Goal: Navigation & Orientation: Find specific page/section

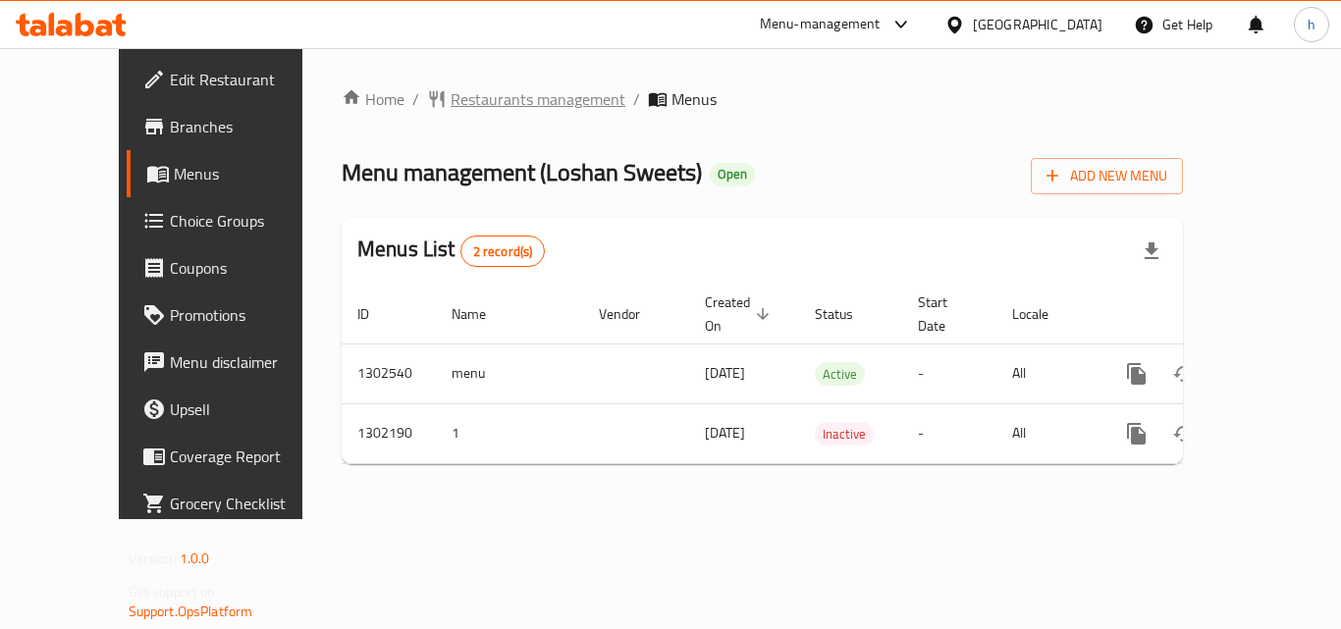
click at [450, 98] on span "Restaurants management" at bounding box center [537, 99] width 175 height 24
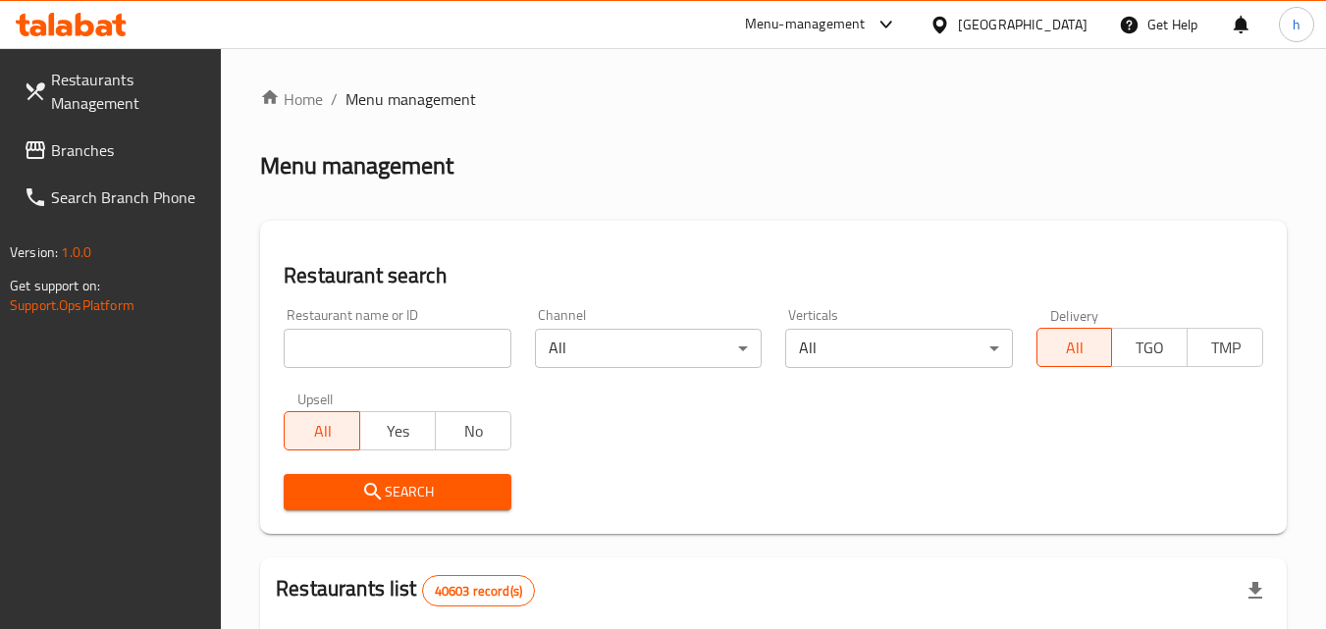
click at [983, 32] on div "United Arab Emirates" at bounding box center [1023, 25] width 130 height 22
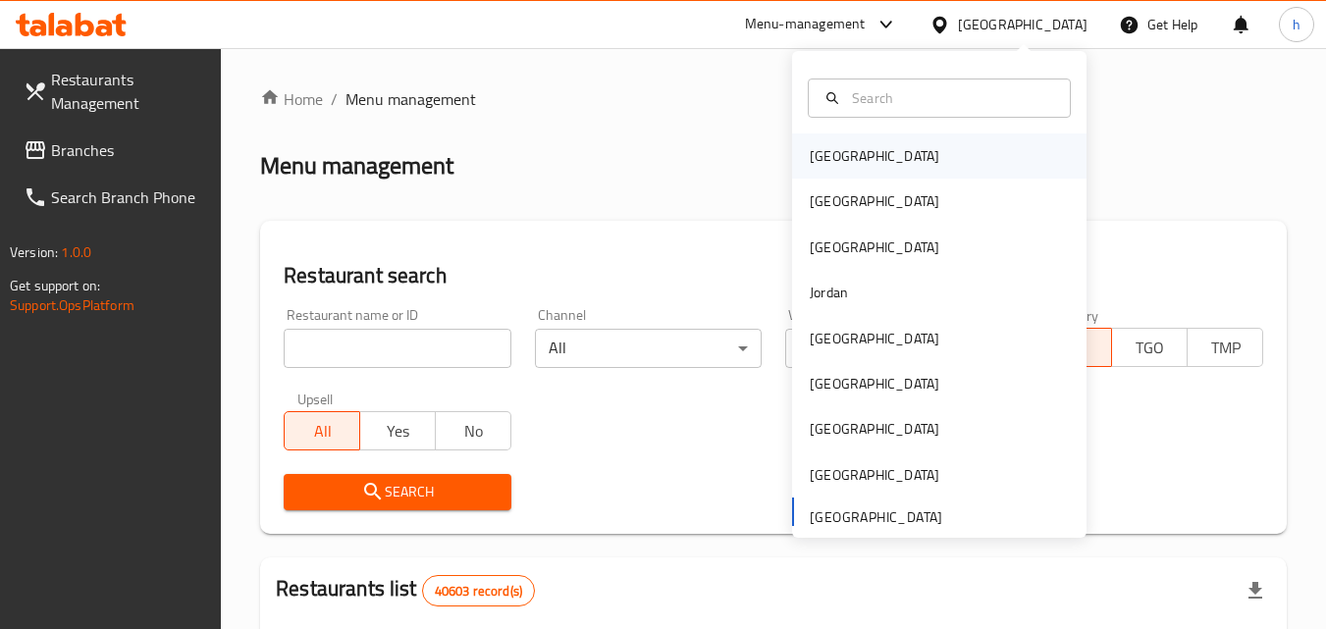
click at [892, 149] on div "Bahrain" at bounding box center [939, 155] width 294 height 45
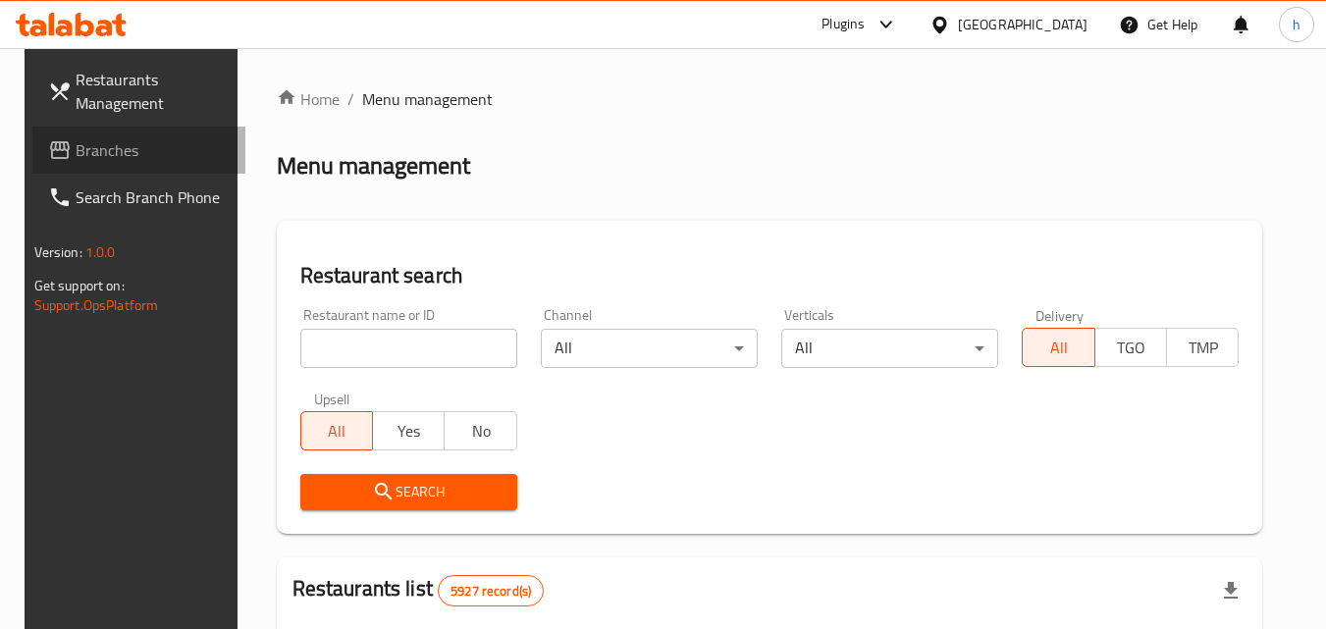
click at [84, 146] on span "Branches" at bounding box center [153, 150] width 155 height 24
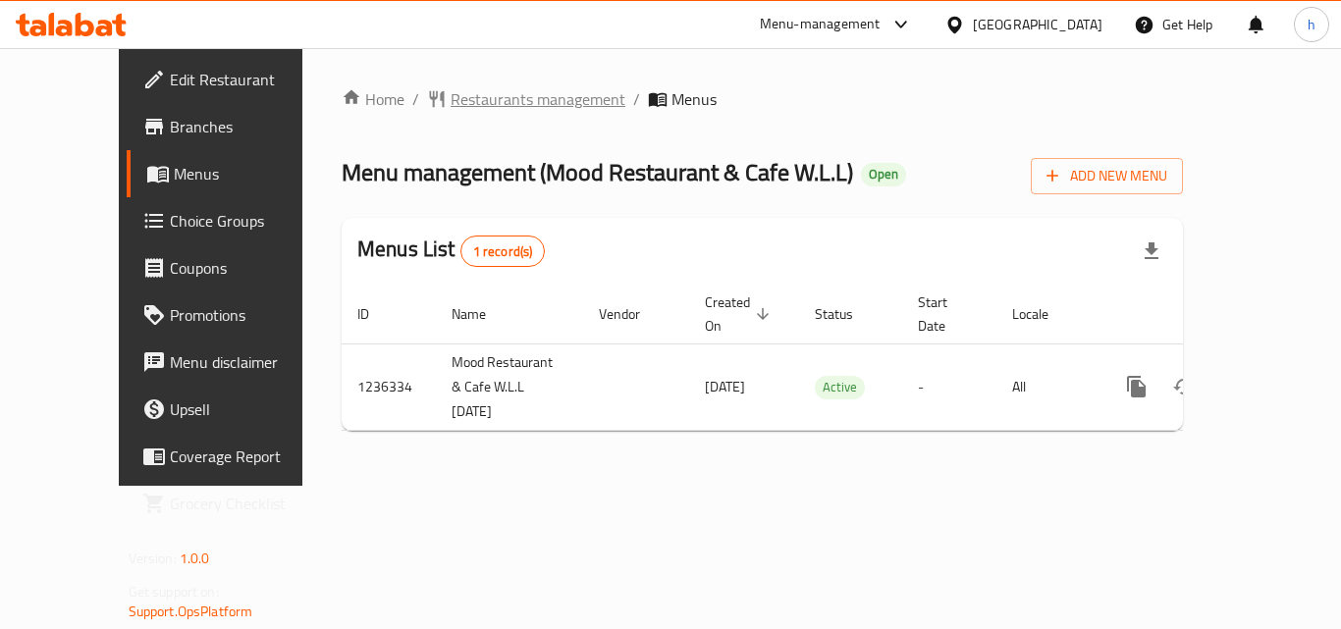
click at [450, 96] on span "Restaurants management" at bounding box center [537, 99] width 175 height 24
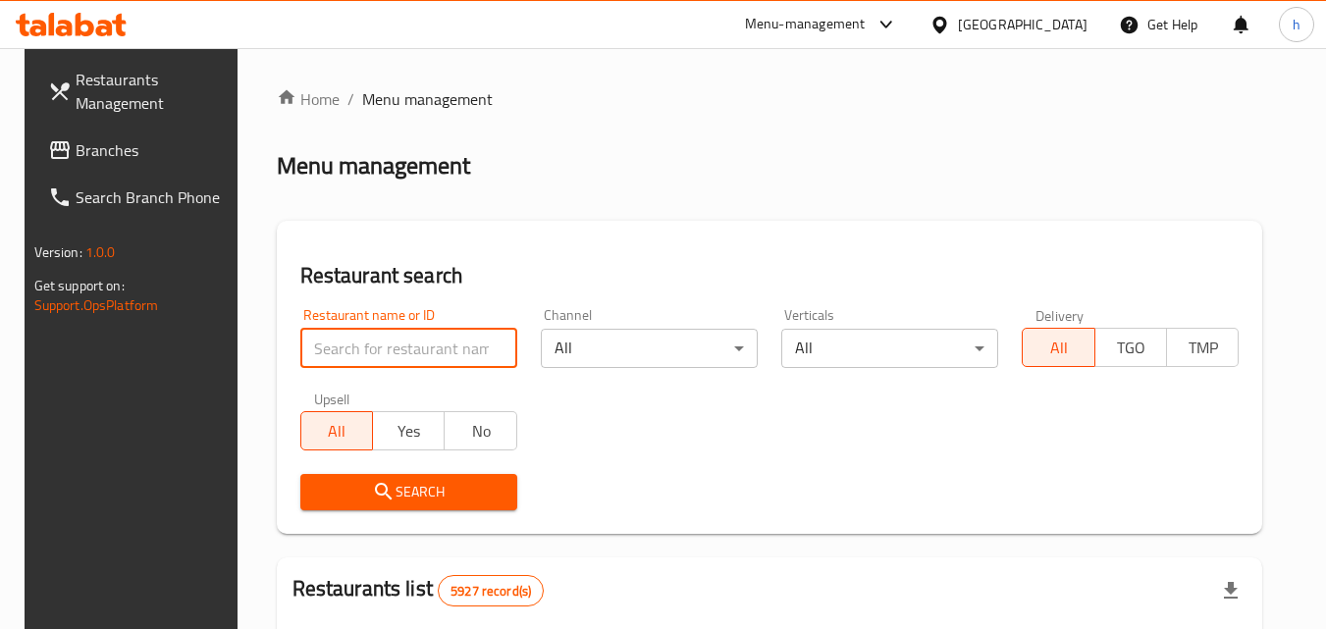
click at [360, 353] on input "search" at bounding box center [408, 348] width 217 height 39
paste input "679067"
type input "679067"
click button "Search" at bounding box center [408, 492] width 217 height 36
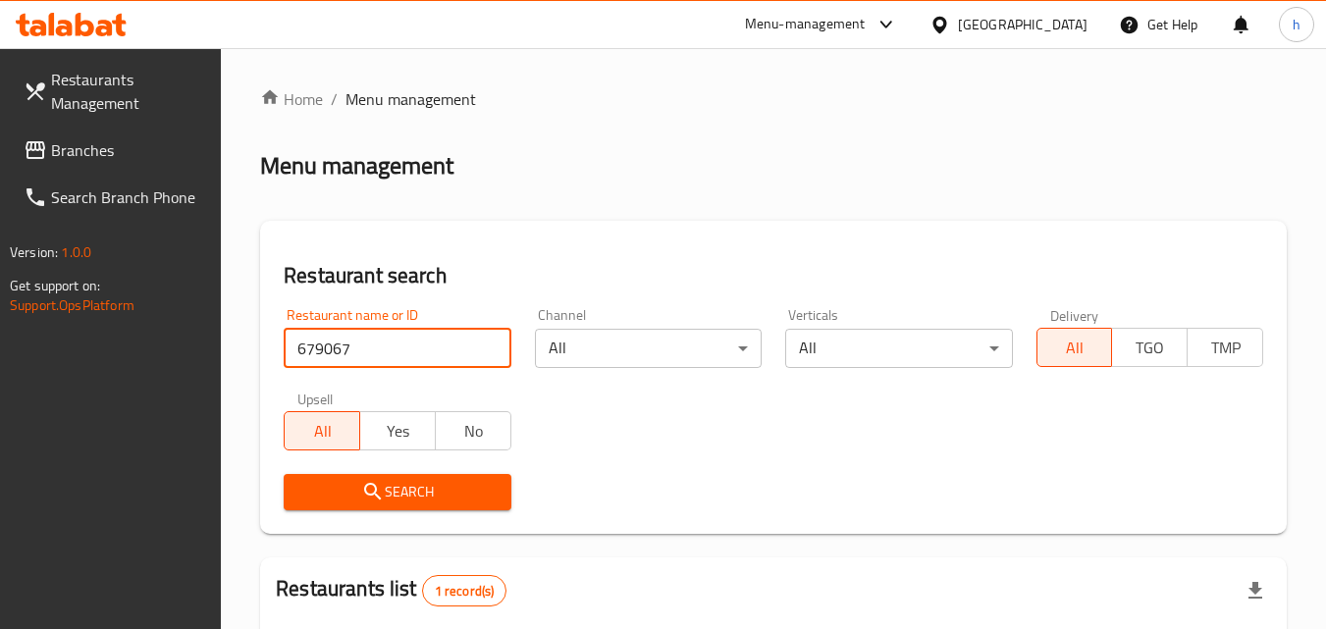
click at [90, 148] on span "Branches" at bounding box center [128, 150] width 155 height 24
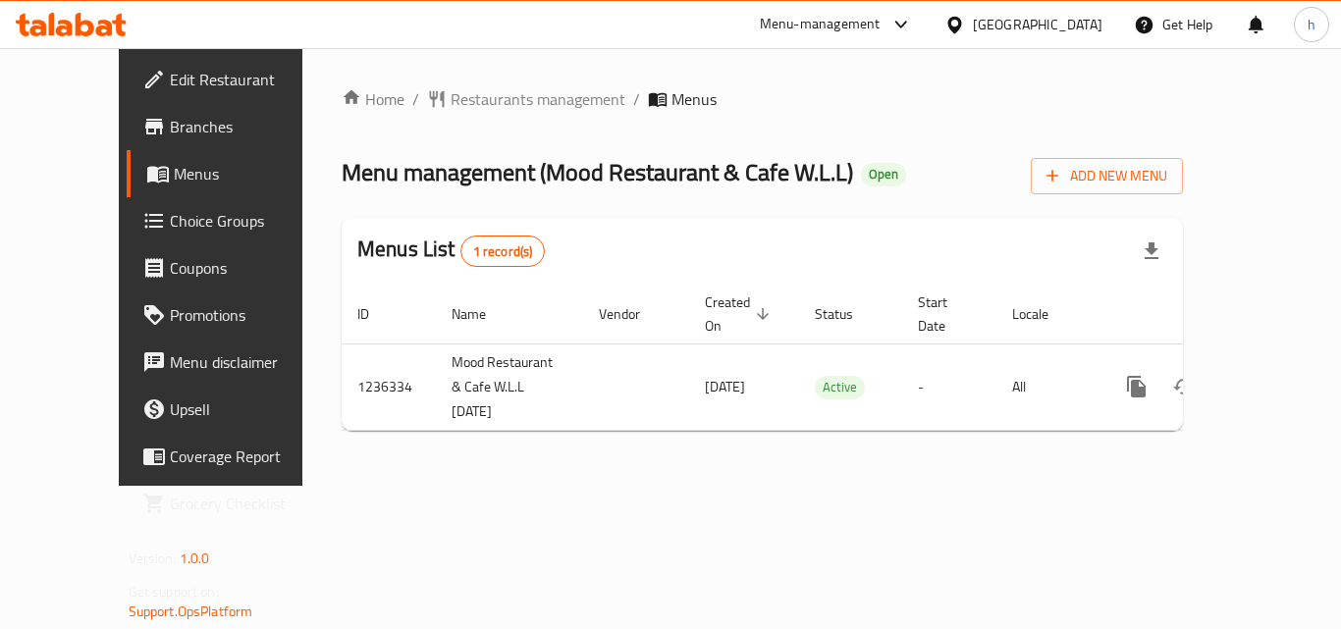
click at [965, 23] on icon at bounding box center [954, 25] width 21 height 21
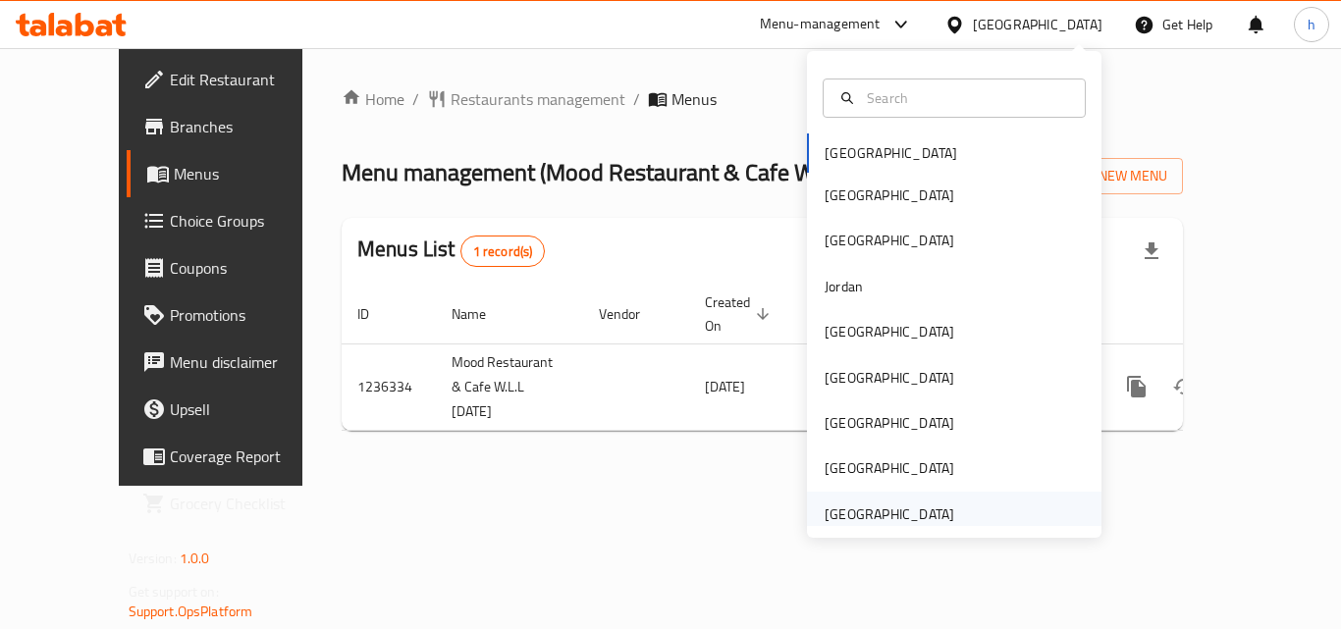
click at [902, 515] on div "[GEOGRAPHIC_DATA]" at bounding box center [889, 514] width 130 height 22
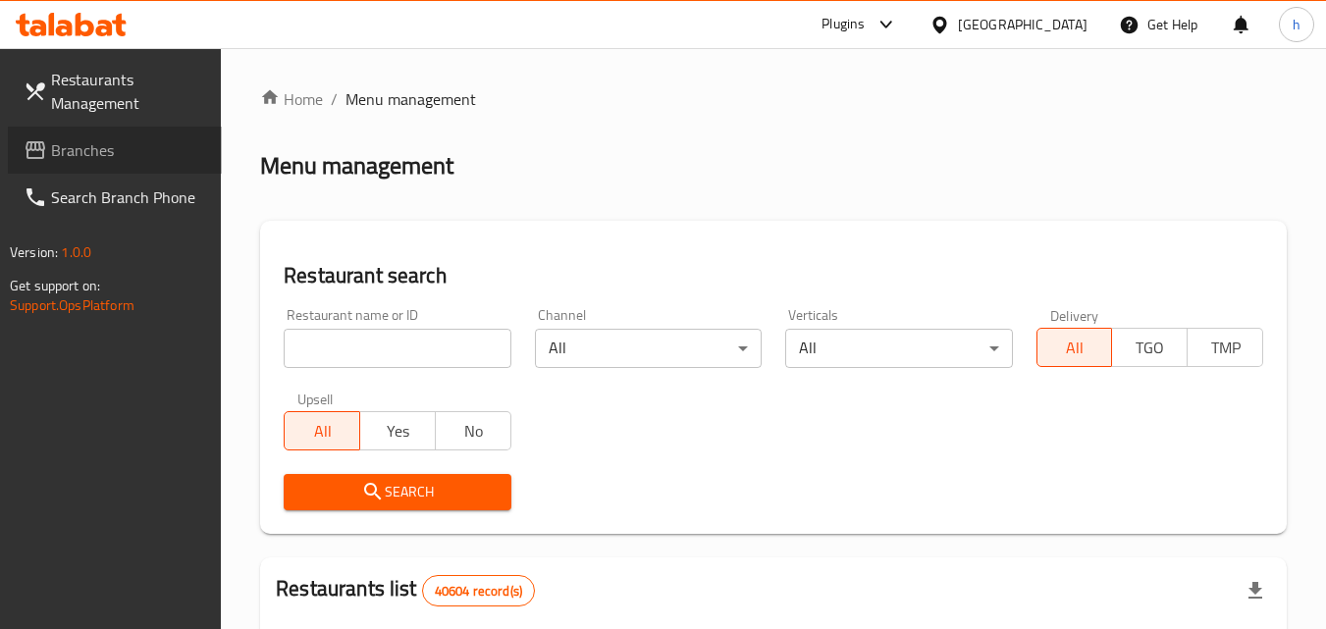
click at [91, 142] on span "Branches" at bounding box center [128, 150] width 155 height 24
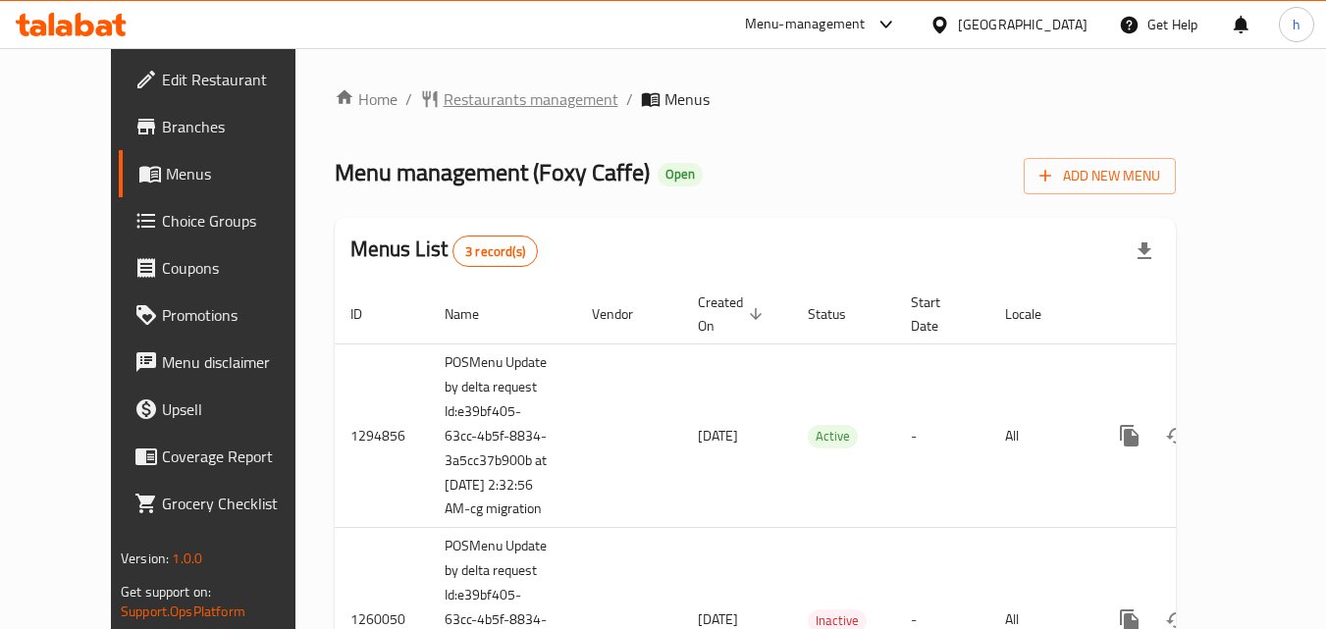
click at [444, 100] on span "Restaurants management" at bounding box center [531, 99] width 175 height 24
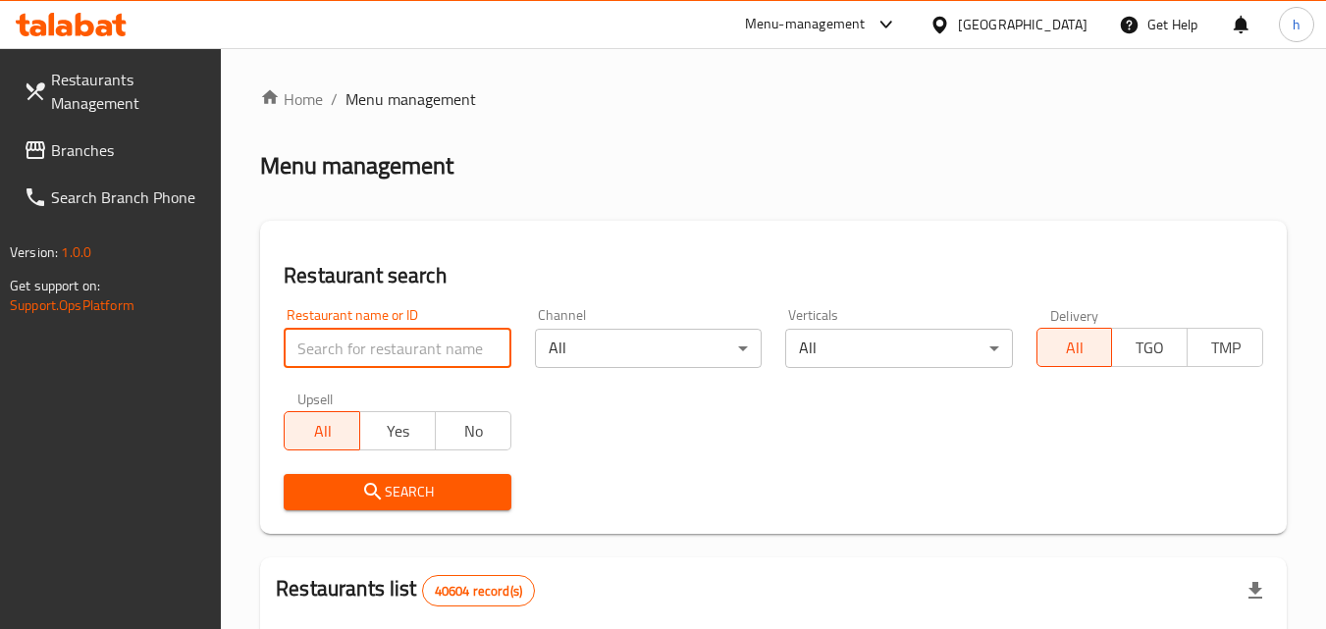
click at [410, 346] on input "search" at bounding box center [397, 348] width 227 height 39
paste input "20200"
type input "20200"
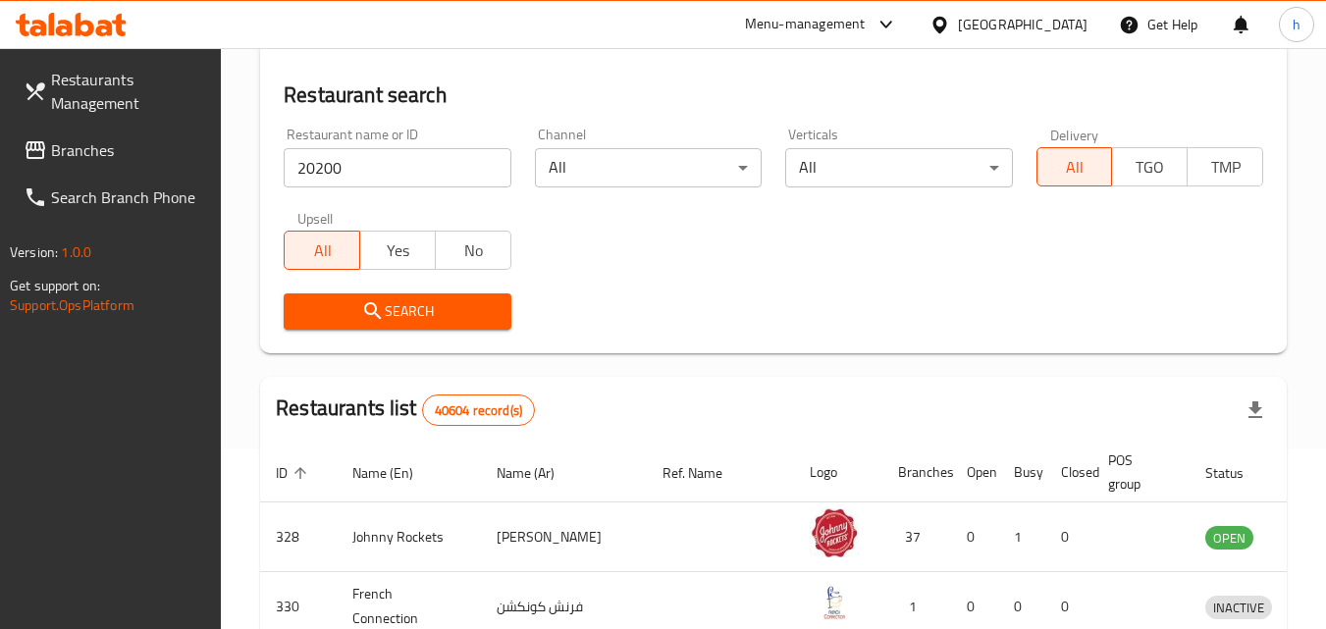
scroll to position [72, 0]
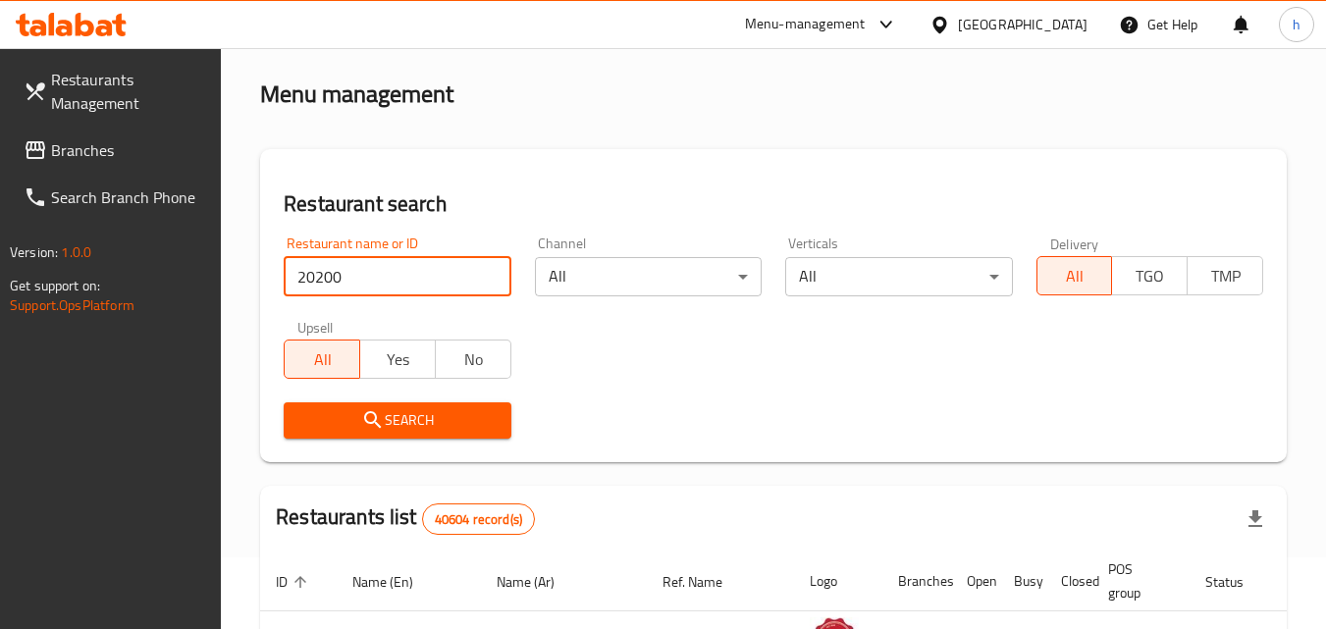
click at [379, 282] on input "20200" at bounding box center [397, 276] width 227 height 39
click button "Search" at bounding box center [397, 420] width 227 height 36
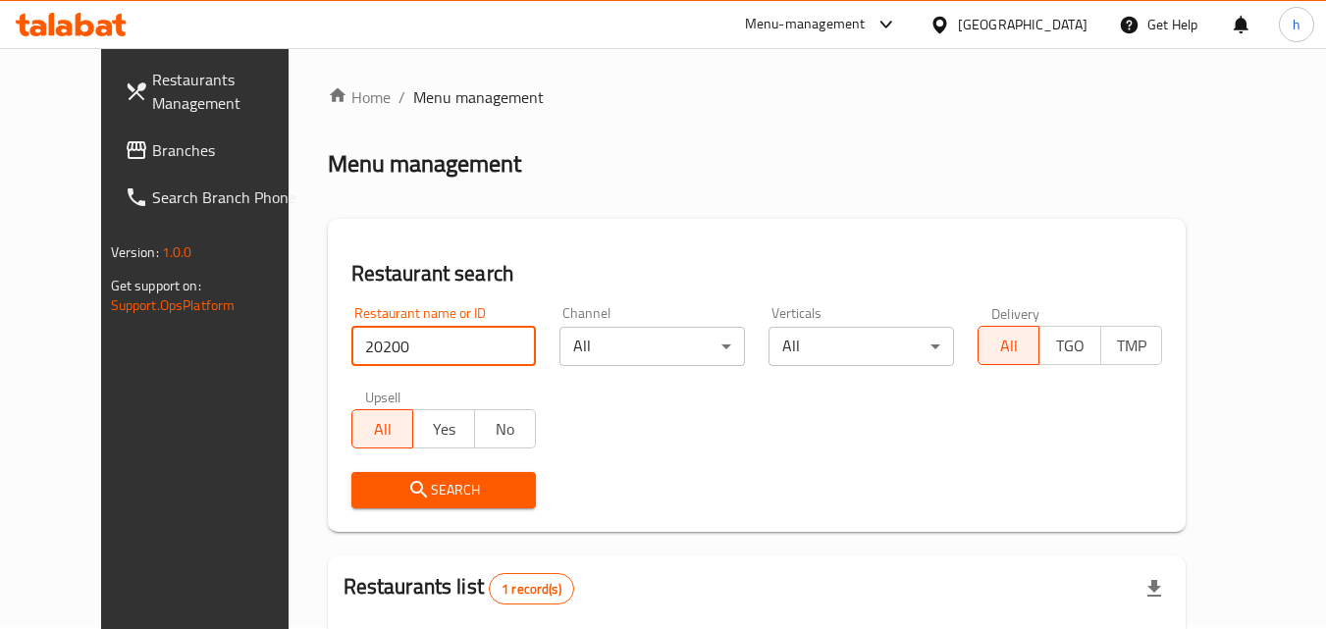
scroll to position [0, 0]
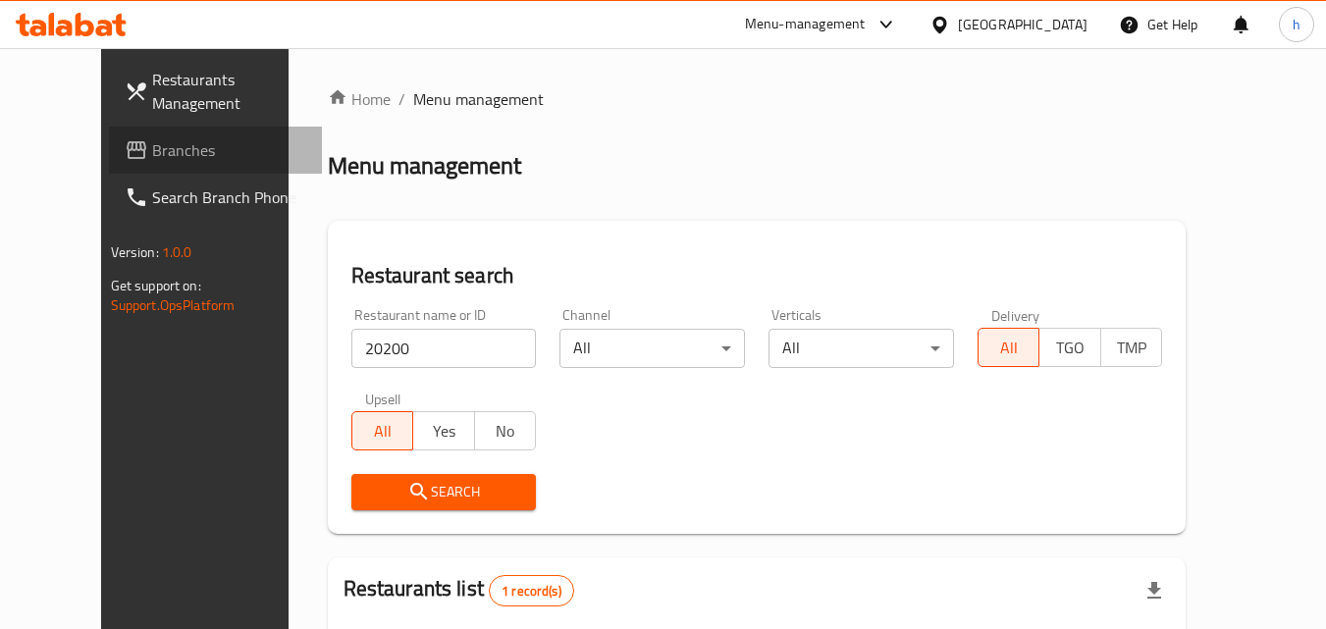
click at [152, 147] on span "Branches" at bounding box center [229, 150] width 155 height 24
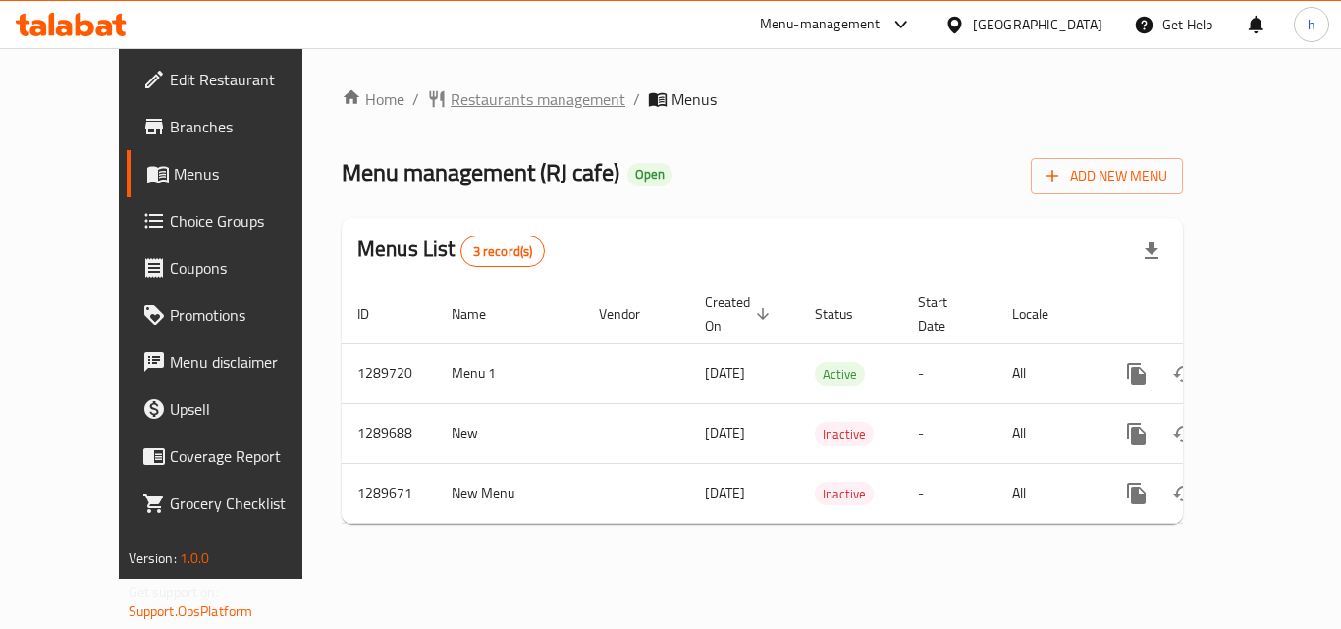
click at [450, 91] on span "Restaurants management" at bounding box center [537, 99] width 175 height 24
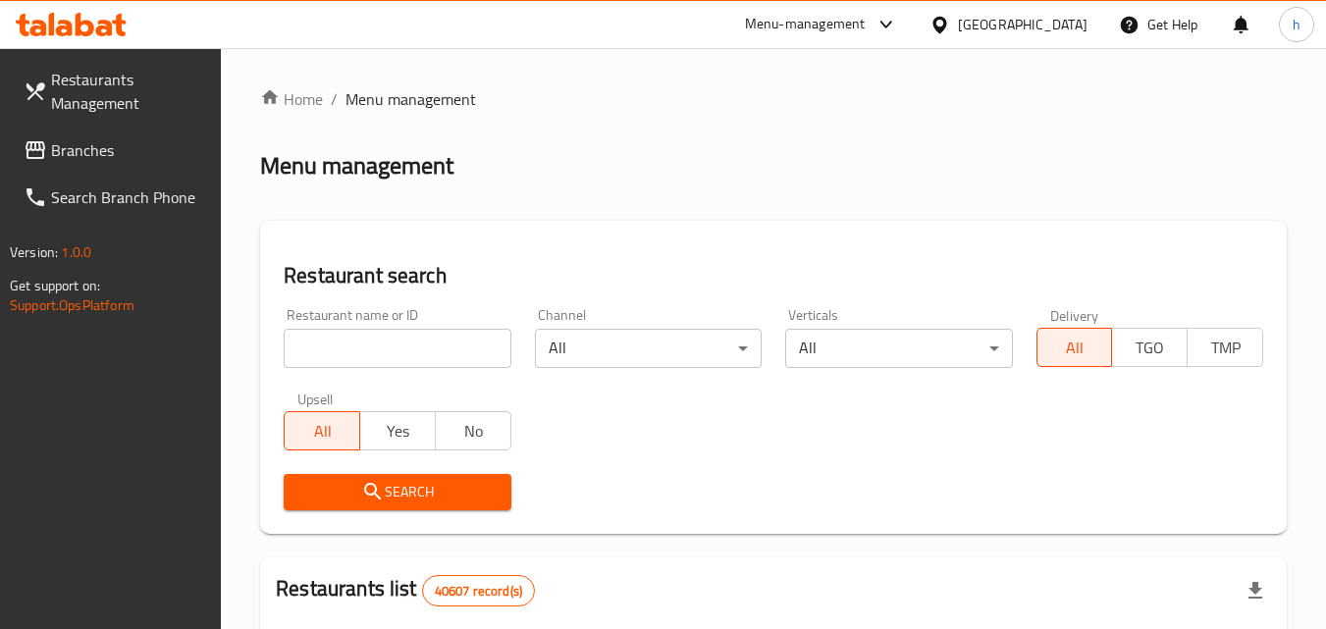
click at [79, 154] on span "Branches" at bounding box center [128, 150] width 155 height 24
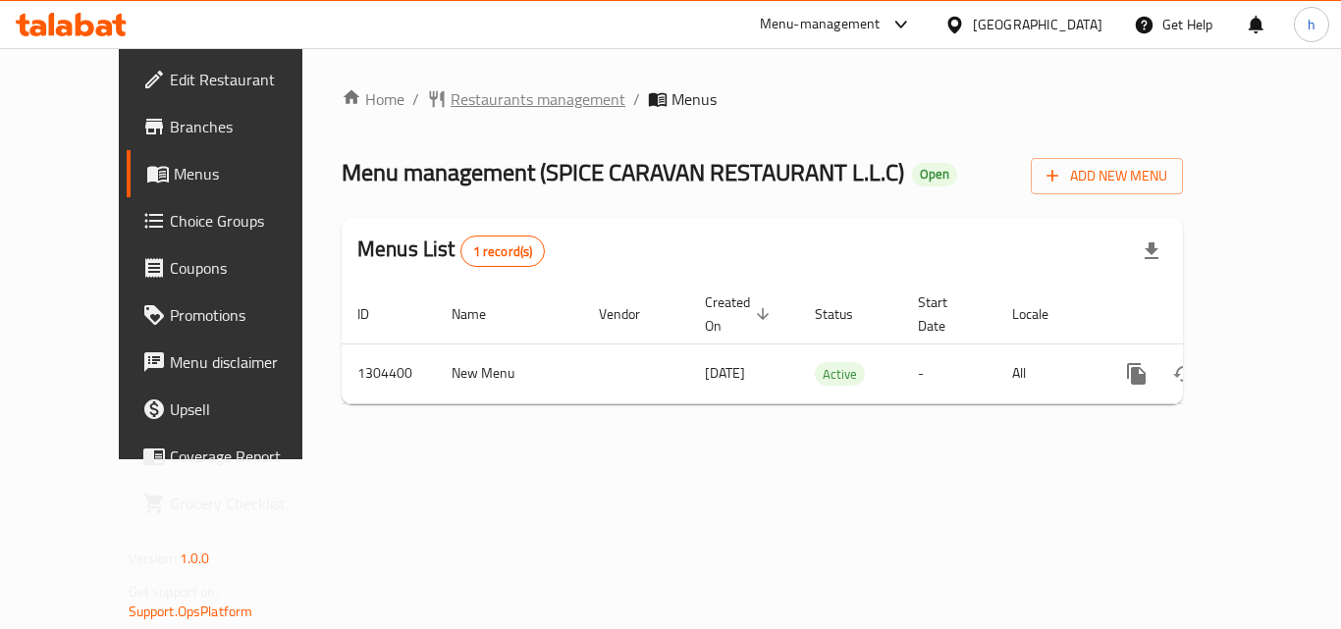
click at [450, 102] on span "Restaurants management" at bounding box center [537, 99] width 175 height 24
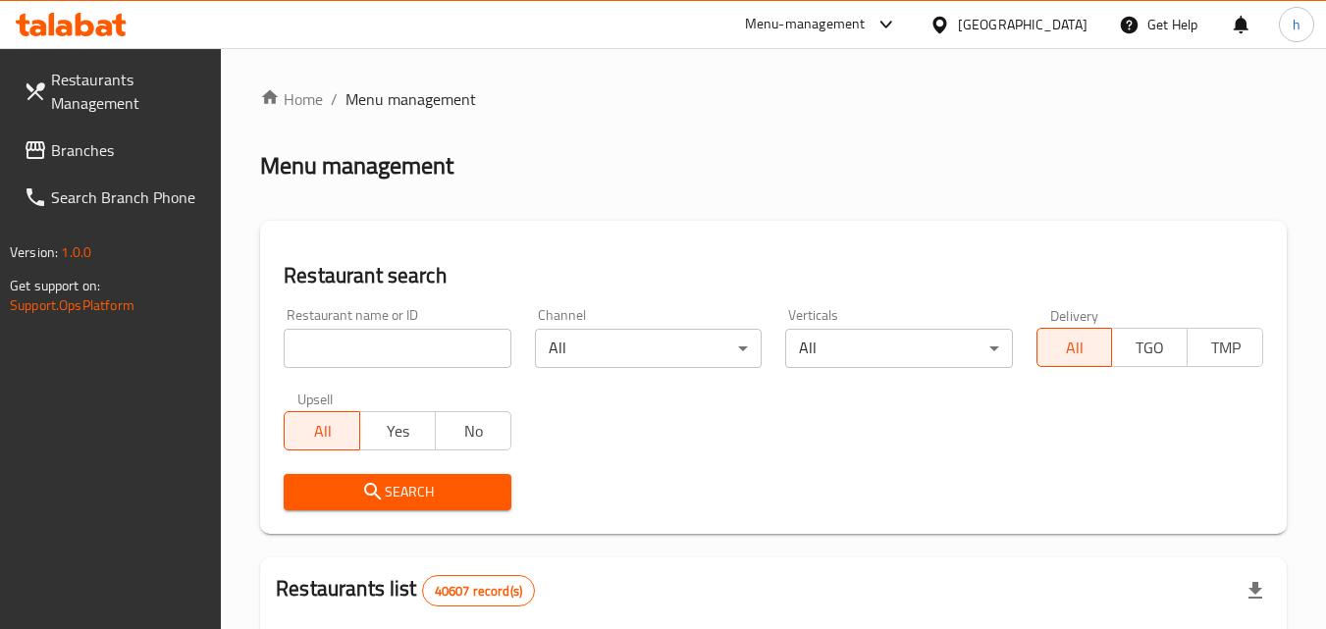
click at [79, 152] on span "Branches" at bounding box center [128, 150] width 155 height 24
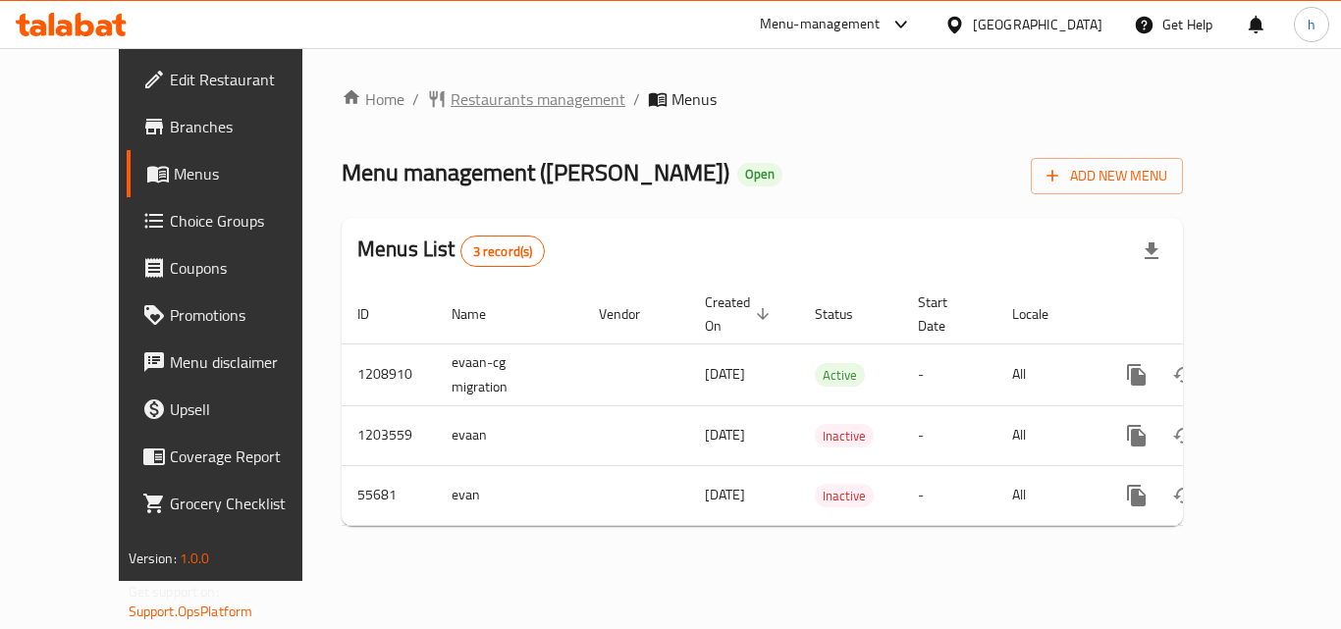
click at [450, 94] on span "Restaurants management" at bounding box center [537, 99] width 175 height 24
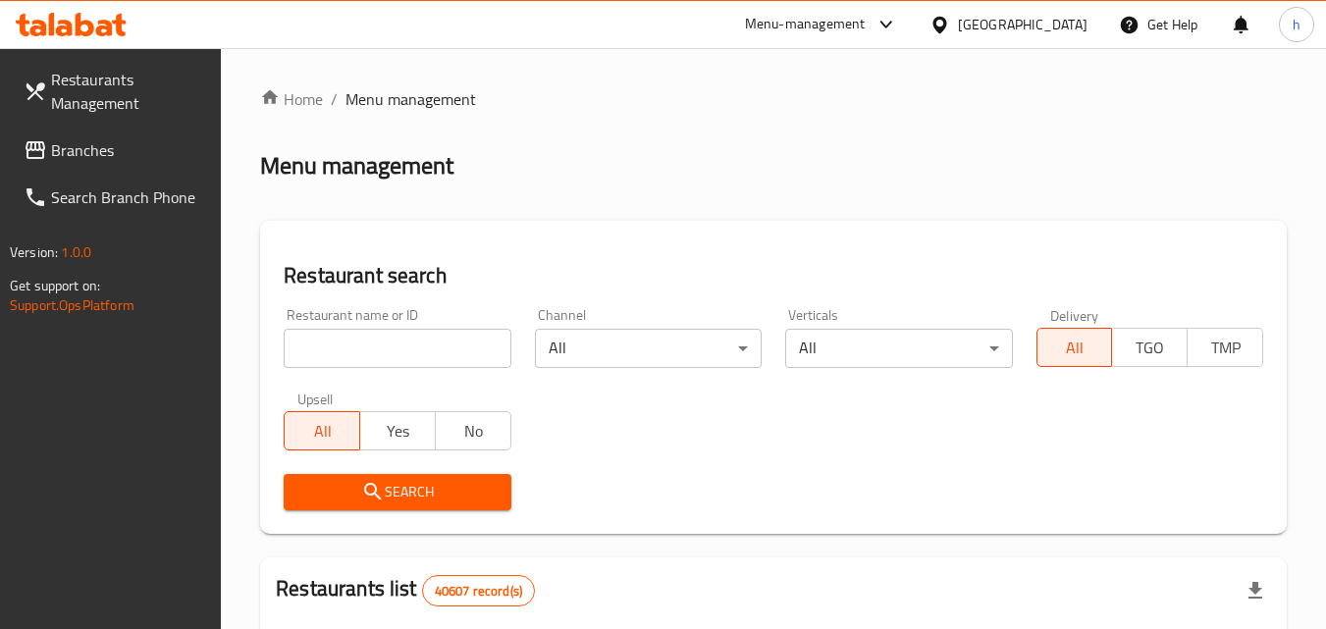
click at [61, 157] on span "Branches" at bounding box center [128, 150] width 155 height 24
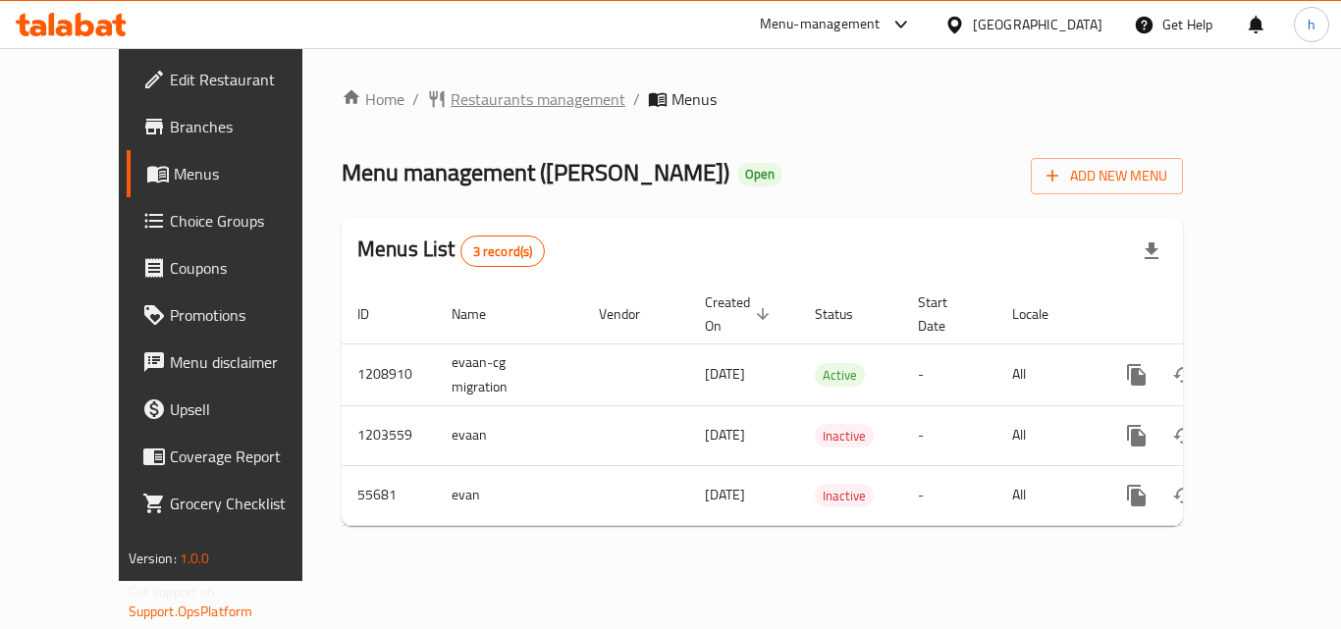
click at [450, 98] on span "Restaurants management" at bounding box center [537, 99] width 175 height 24
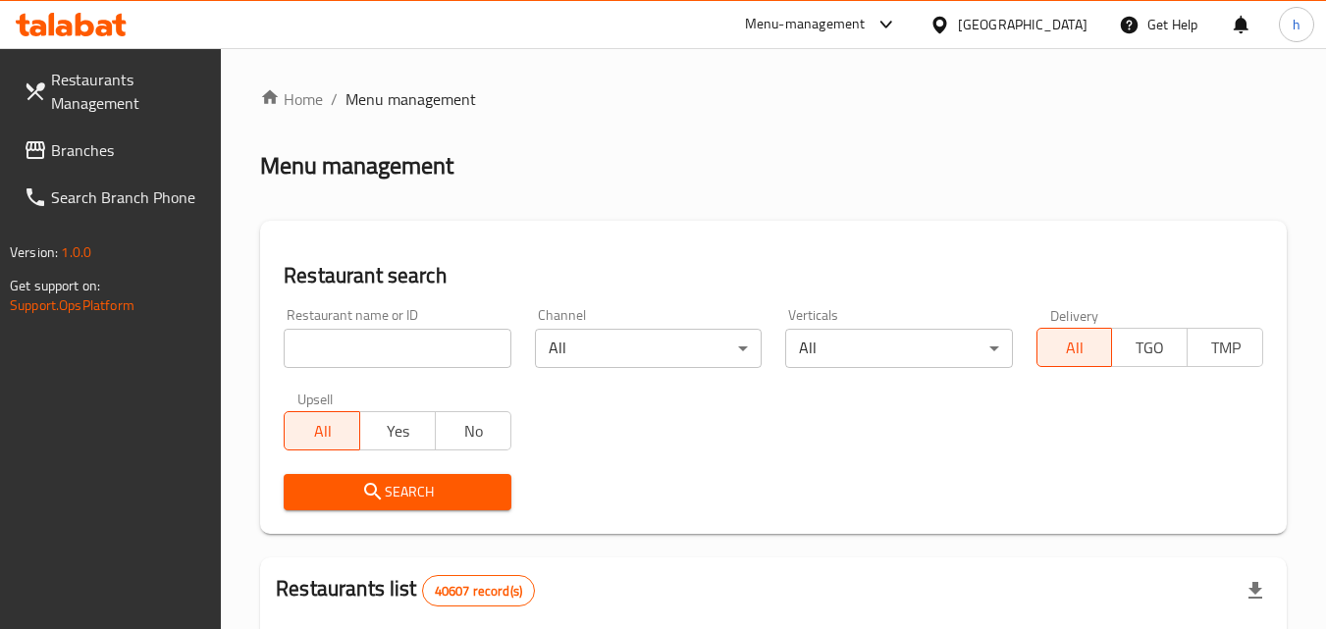
click at [43, 156] on icon at bounding box center [36, 150] width 20 height 18
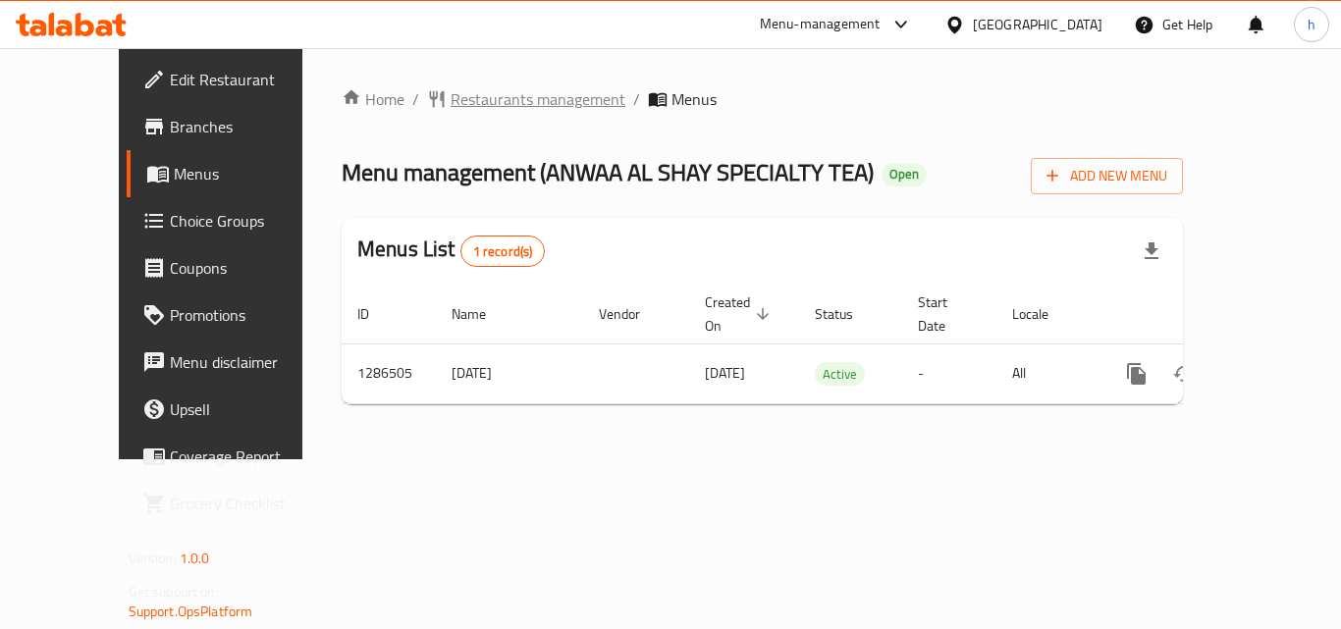
click at [450, 95] on span "Restaurants management" at bounding box center [537, 99] width 175 height 24
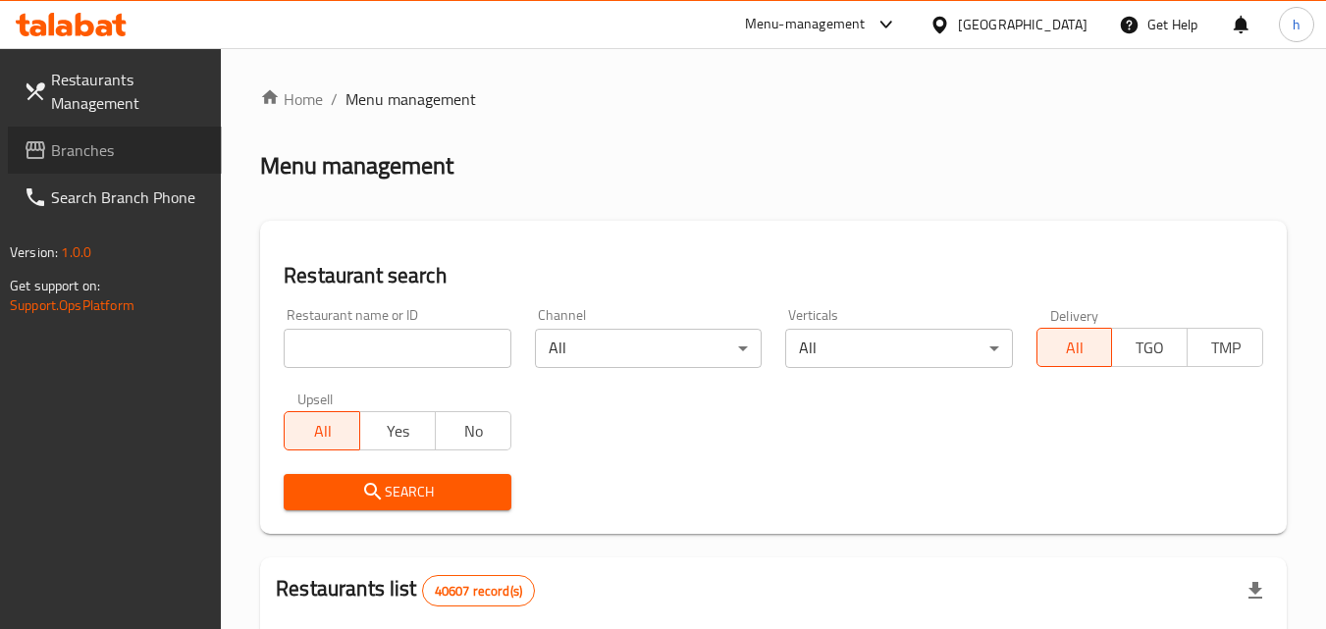
click at [60, 155] on span "Branches" at bounding box center [128, 150] width 155 height 24
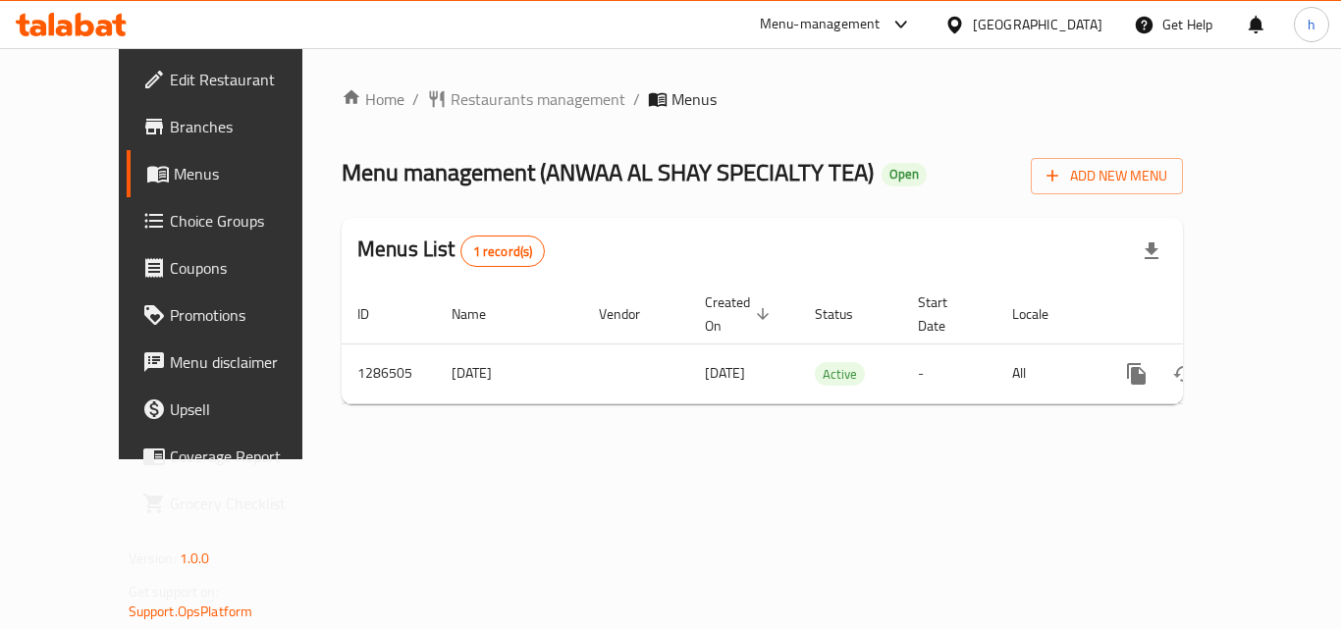
click at [1052, 23] on div "[GEOGRAPHIC_DATA]" at bounding box center [1038, 25] width 130 height 22
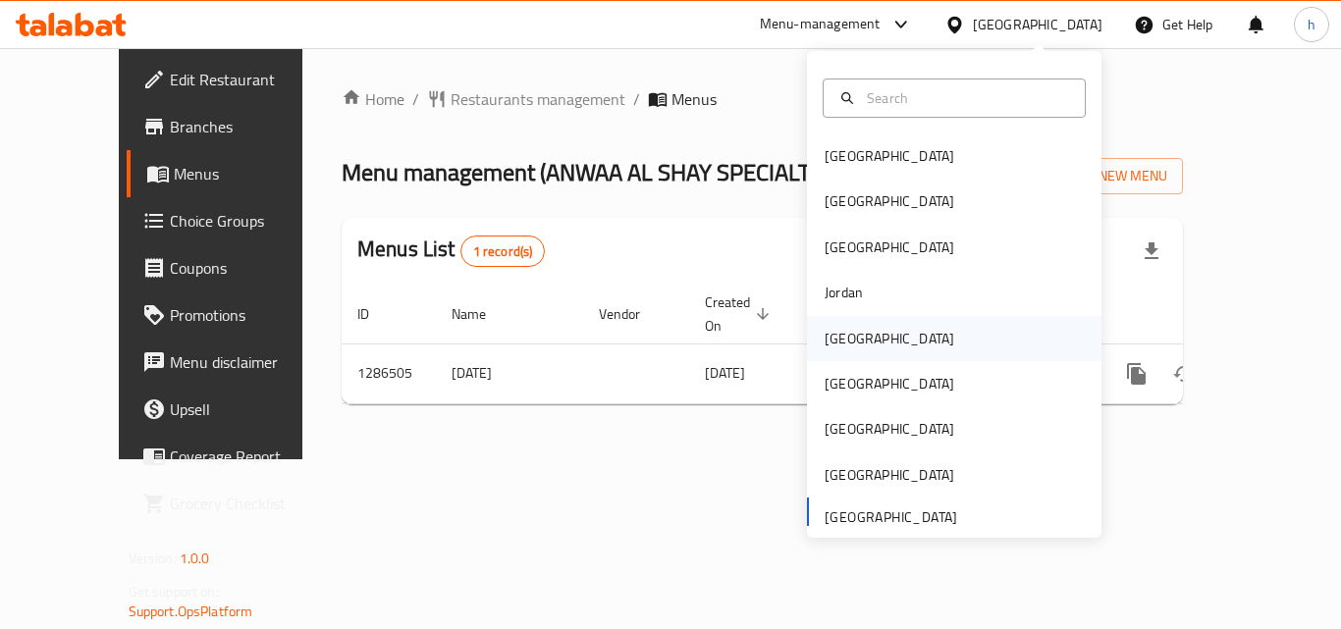
click at [871, 334] on div "[GEOGRAPHIC_DATA]" at bounding box center [954, 338] width 294 height 45
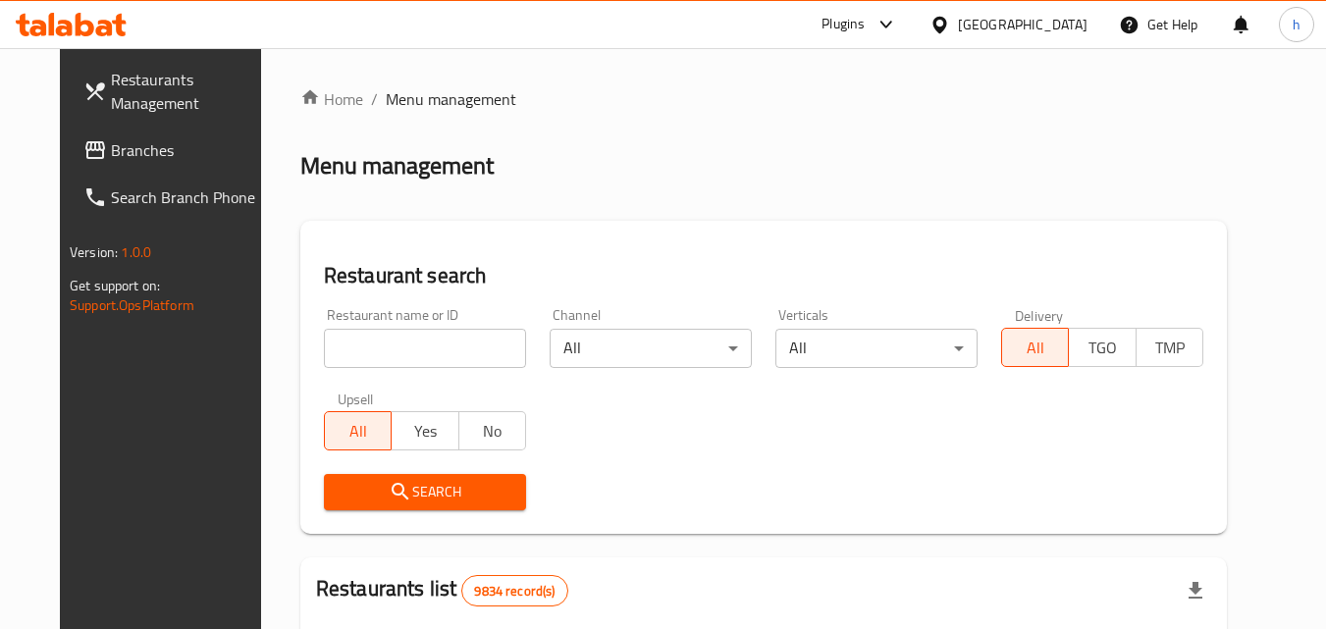
click at [111, 152] on span "Branches" at bounding box center [188, 150] width 155 height 24
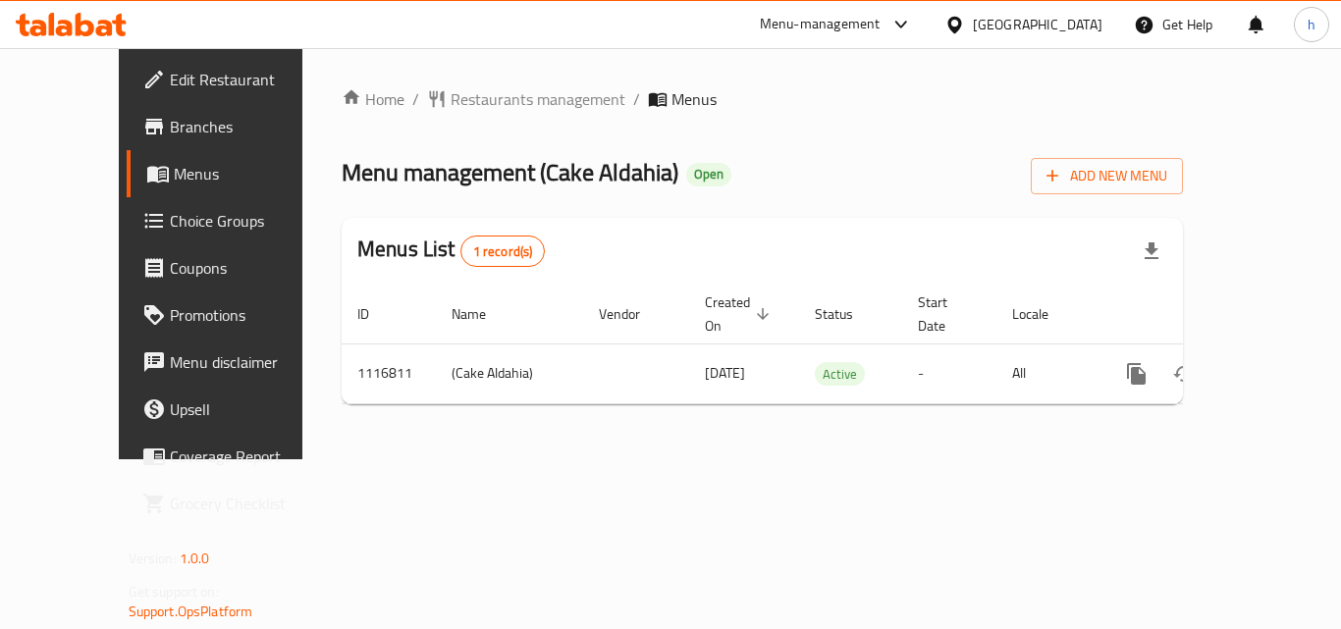
click at [1071, 22] on div "Kuwait" at bounding box center [1038, 25] width 130 height 22
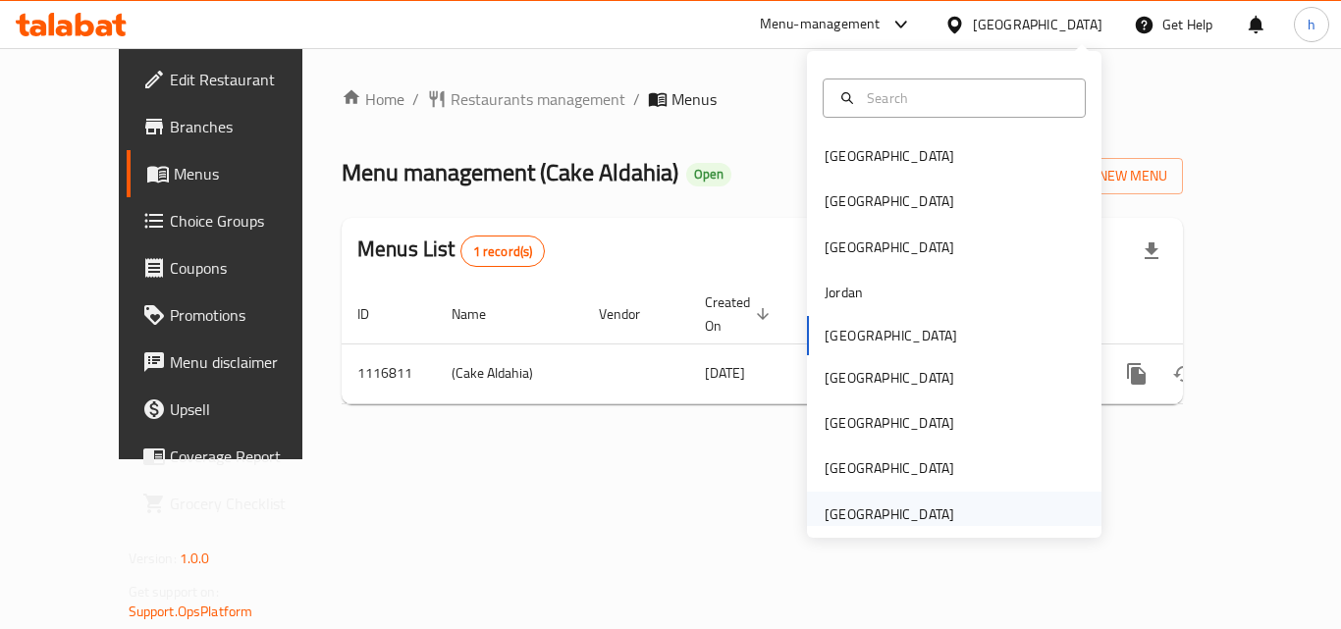
click at [918, 519] on div "[GEOGRAPHIC_DATA]" at bounding box center [889, 514] width 130 height 22
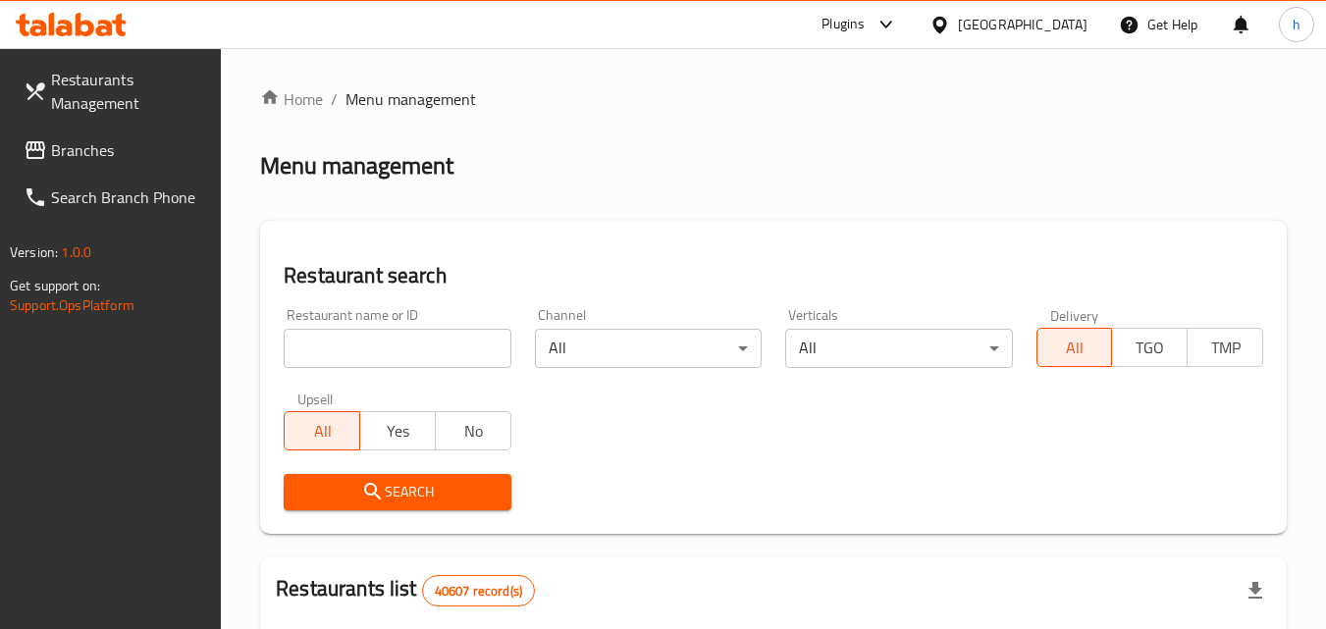
click at [76, 147] on span "Branches" at bounding box center [128, 150] width 155 height 24
